Goal: Task Accomplishment & Management: Manage account settings

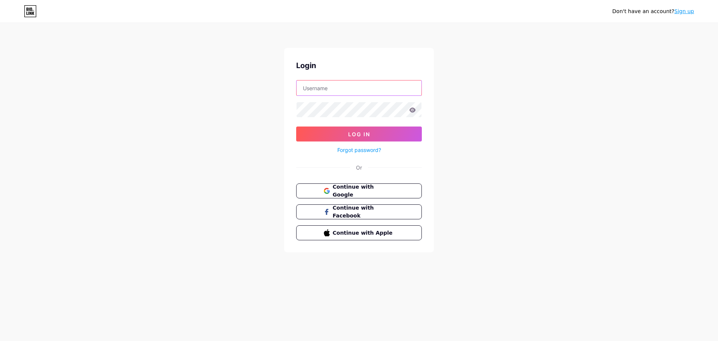
click at [402, 83] on input "text" at bounding box center [359, 87] width 125 height 15
click at [309, 191] on button "Continue with Google" at bounding box center [359, 190] width 128 height 15
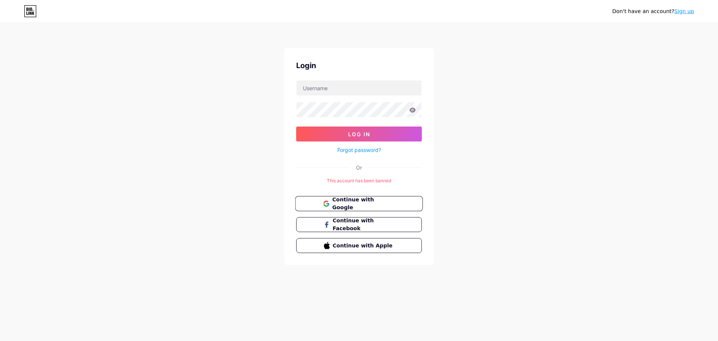
click at [383, 200] on span "Continue with Google" at bounding box center [363, 204] width 62 height 16
click at [365, 90] on input "text" at bounding box center [359, 87] width 125 height 15
drag, startPoint x: 492, startPoint y: 72, endPoint x: 467, endPoint y: 74, distance: 25.2
click at [492, 72] on div "Don't have an account? Sign up Login Log In Forgot password? Or This account ha…" at bounding box center [359, 144] width 718 height 289
click at [321, 95] on input "text" at bounding box center [359, 87] width 125 height 15
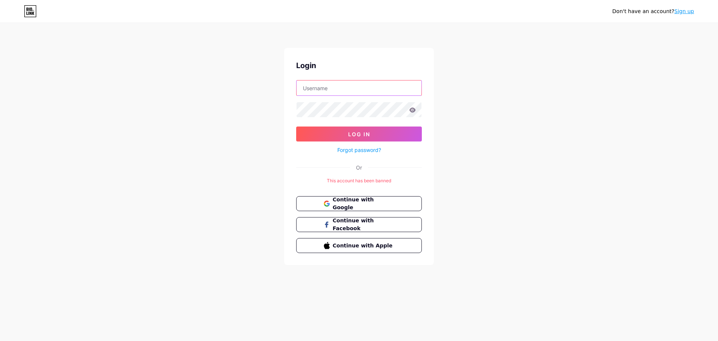
click at [377, 82] on input "text" at bounding box center [359, 87] width 125 height 15
click at [271, 115] on div "Don't have an account? Sign up Login Log In Forgot password? Or This account ha…" at bounding box center [359, 144] width 718 height 289
click at [137, 80] on div "Don't have an account? Sign up Login Log In Forgot password? Or This account ha…" at bounding box center [359, 144] width 718 height 289
